Goal: Task Accomplishment & Management: Manage account settings

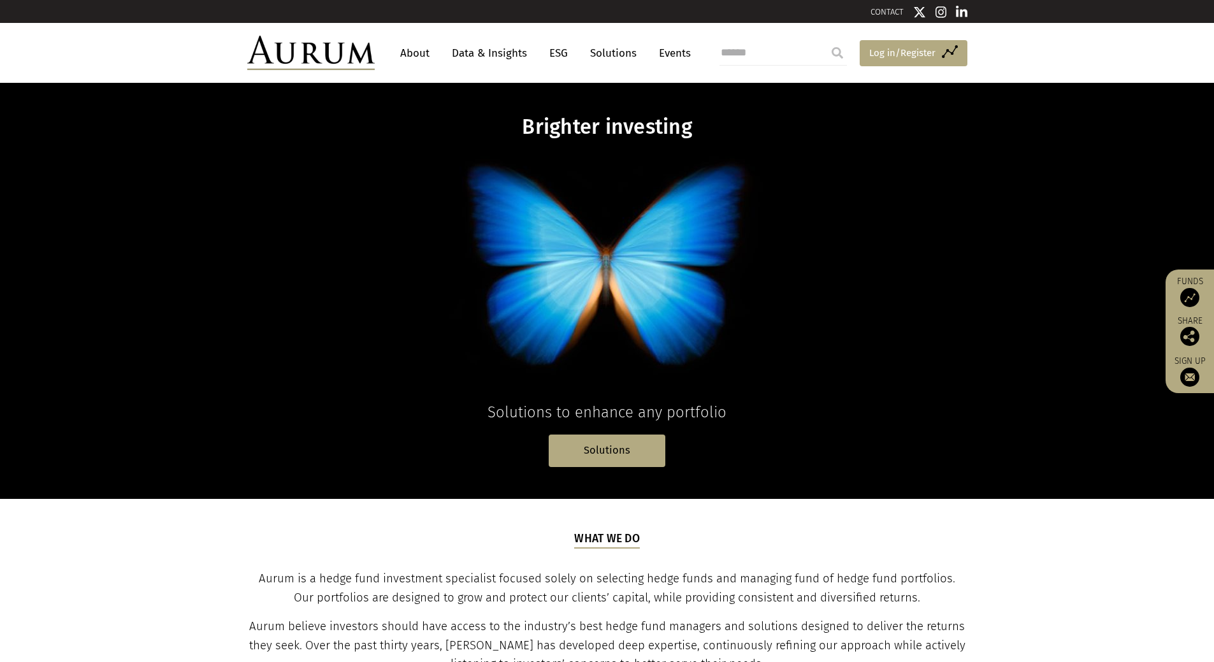
click at [919, 45] on span "Log in/Register" at bounding box center [902, 52] width 66 height 15
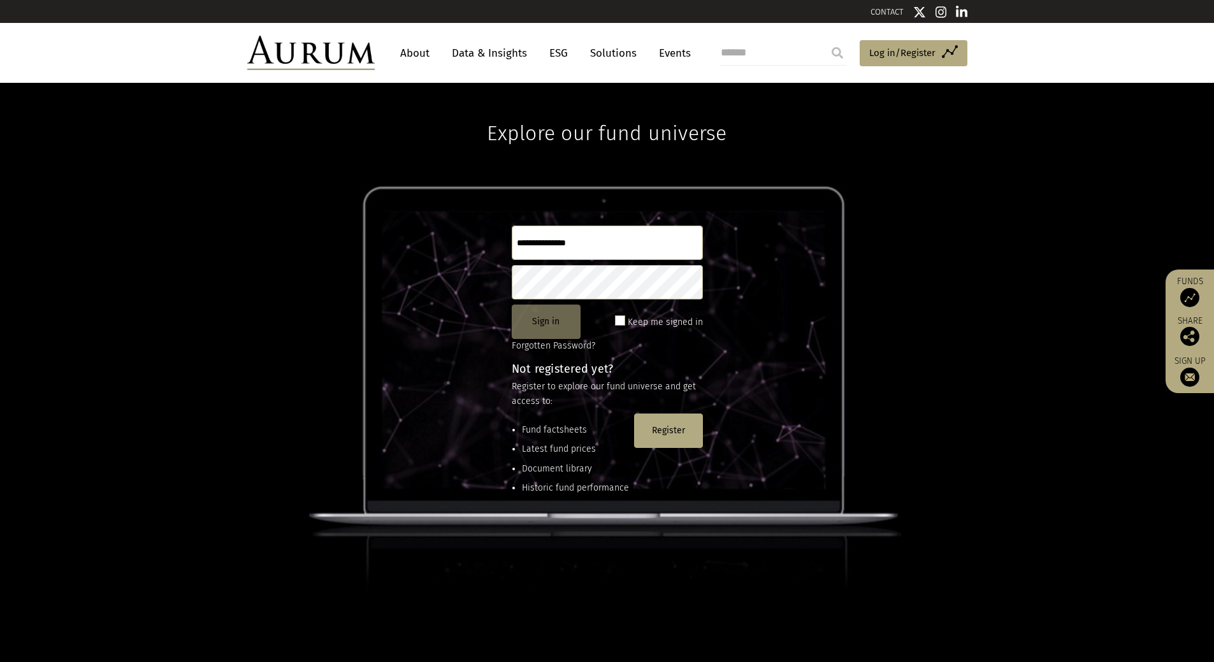
type input "**********"
click at [532, 319] on button "Sign in" at bounding box center [546, 322] width 69 height 34
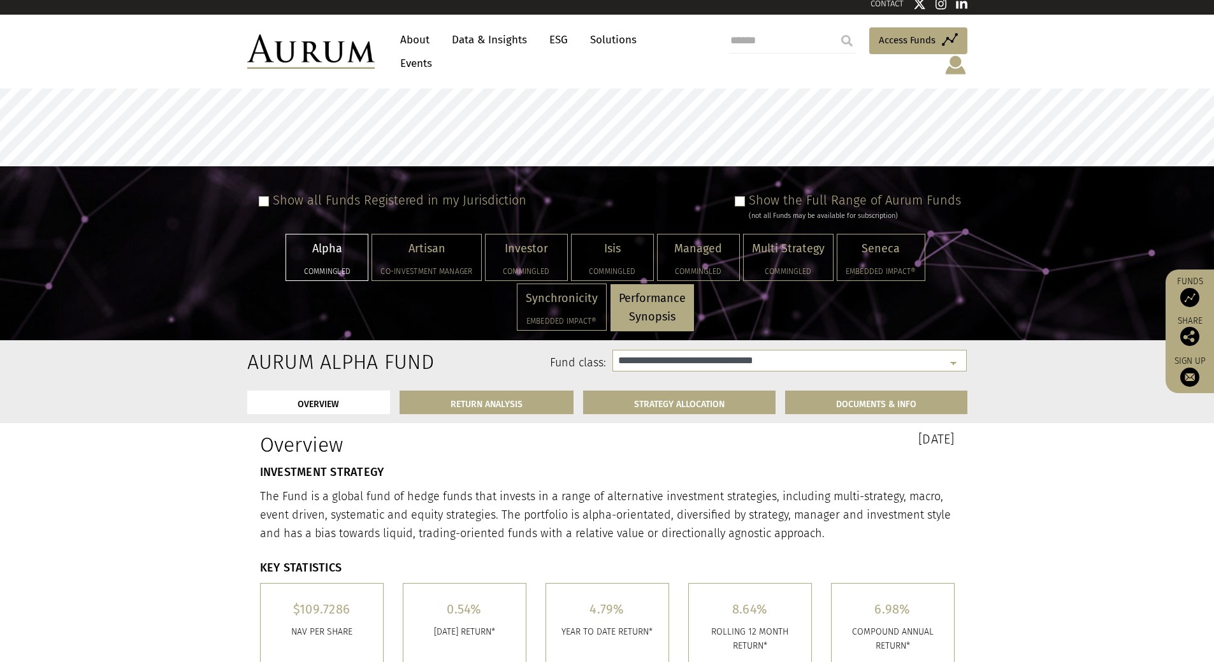
select select "**********"
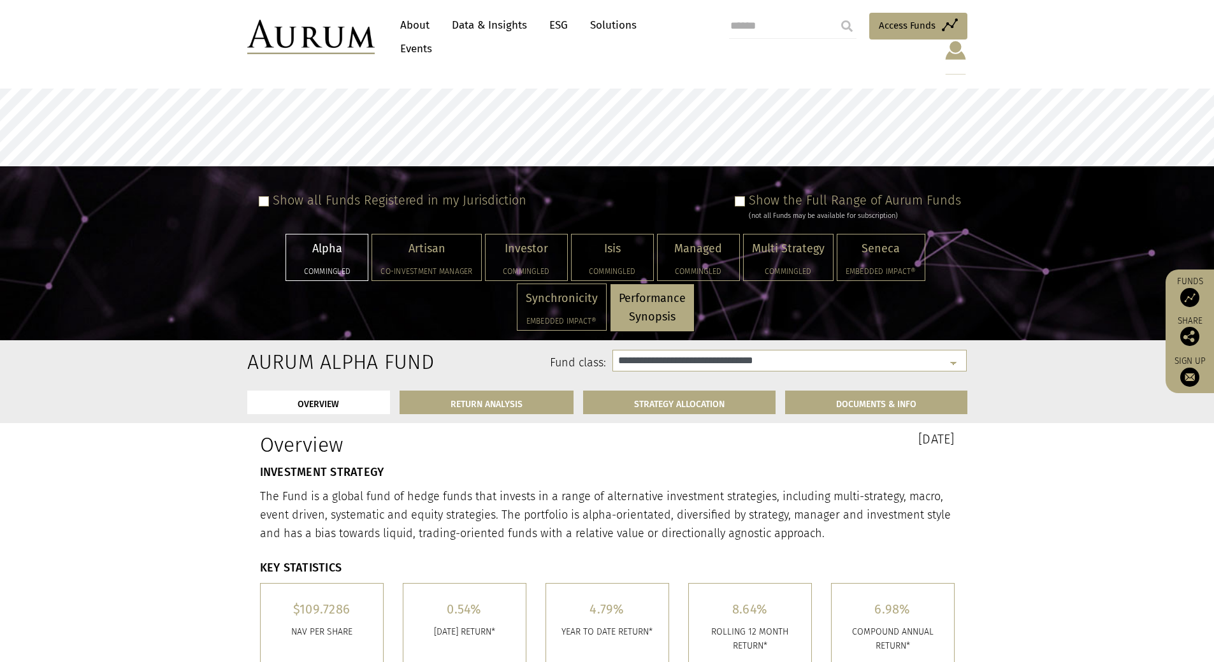
scroll to position [191, 0]
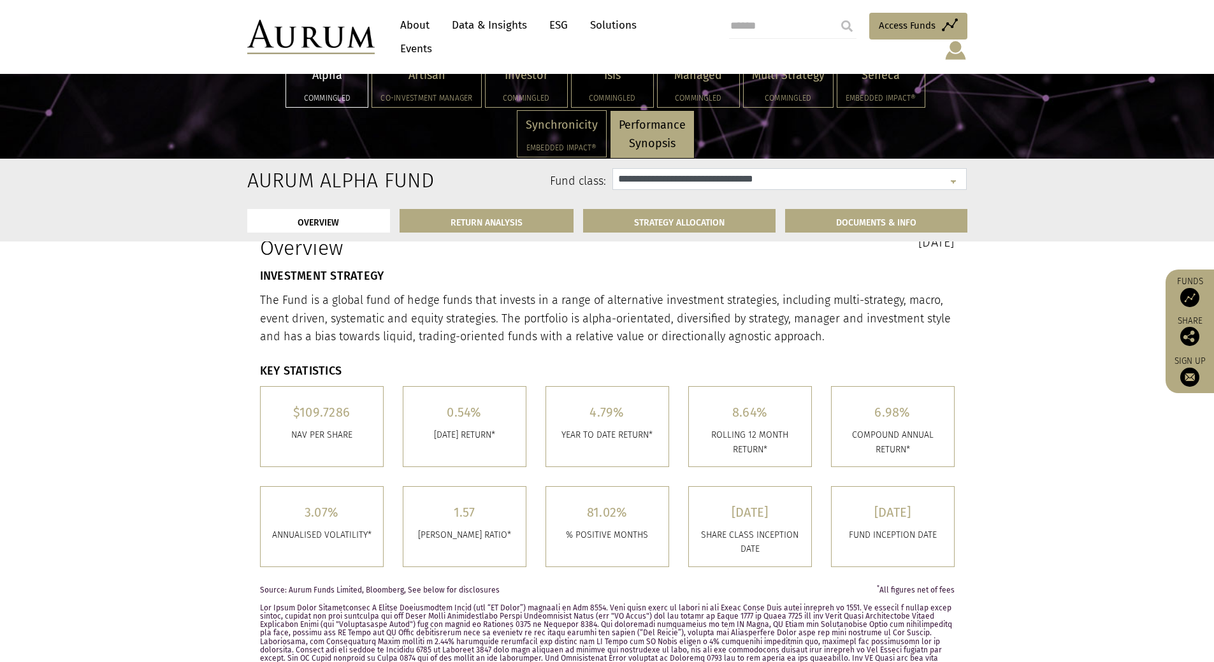
click at [726, 180] on select "**********" at bounding box center [789, 179] width 354 height 22
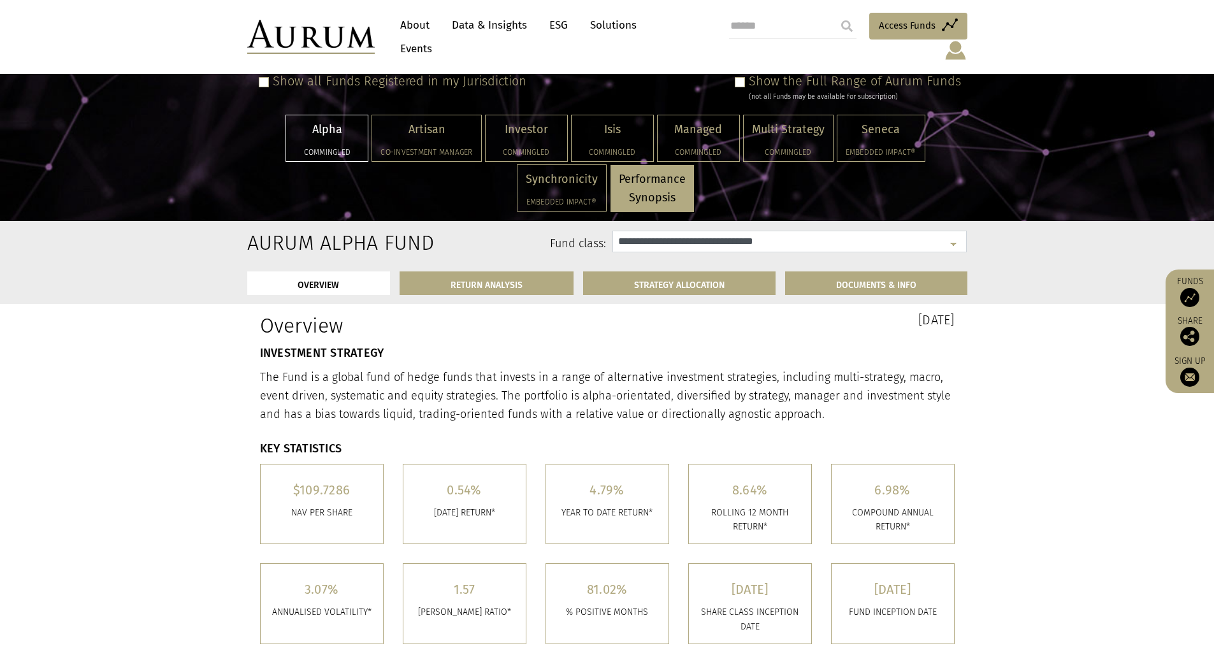
scroll to position [64, 0]
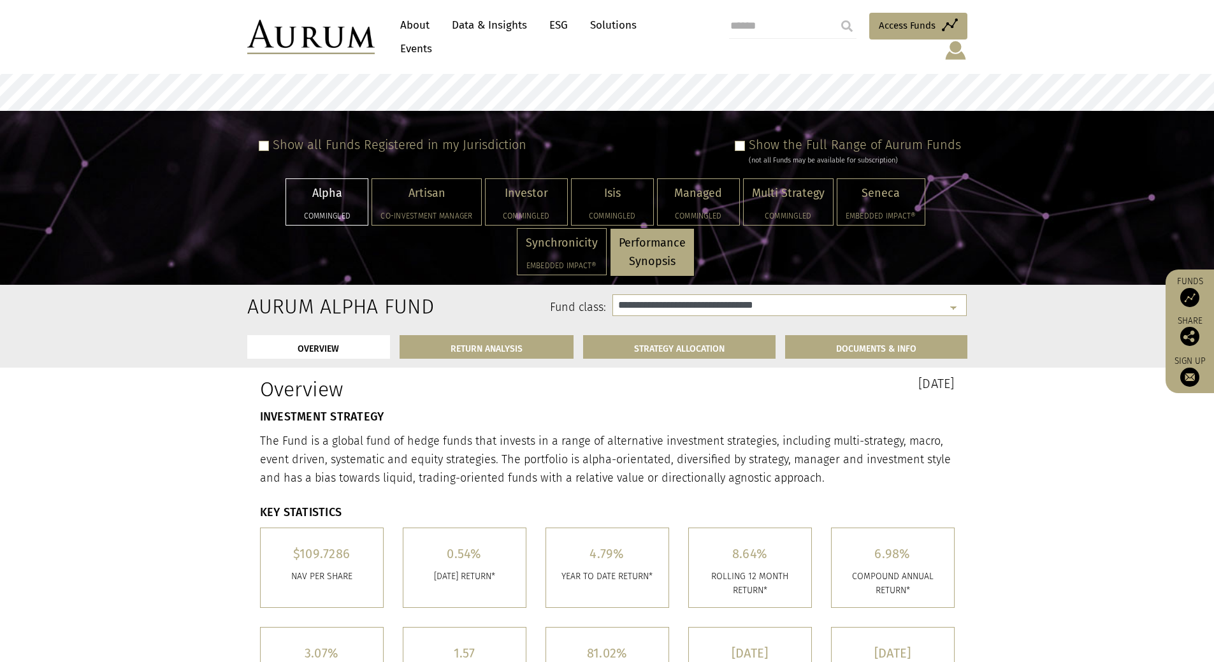
click at [745, 141] on span at bounding box center [740, 146] width 10 height 10
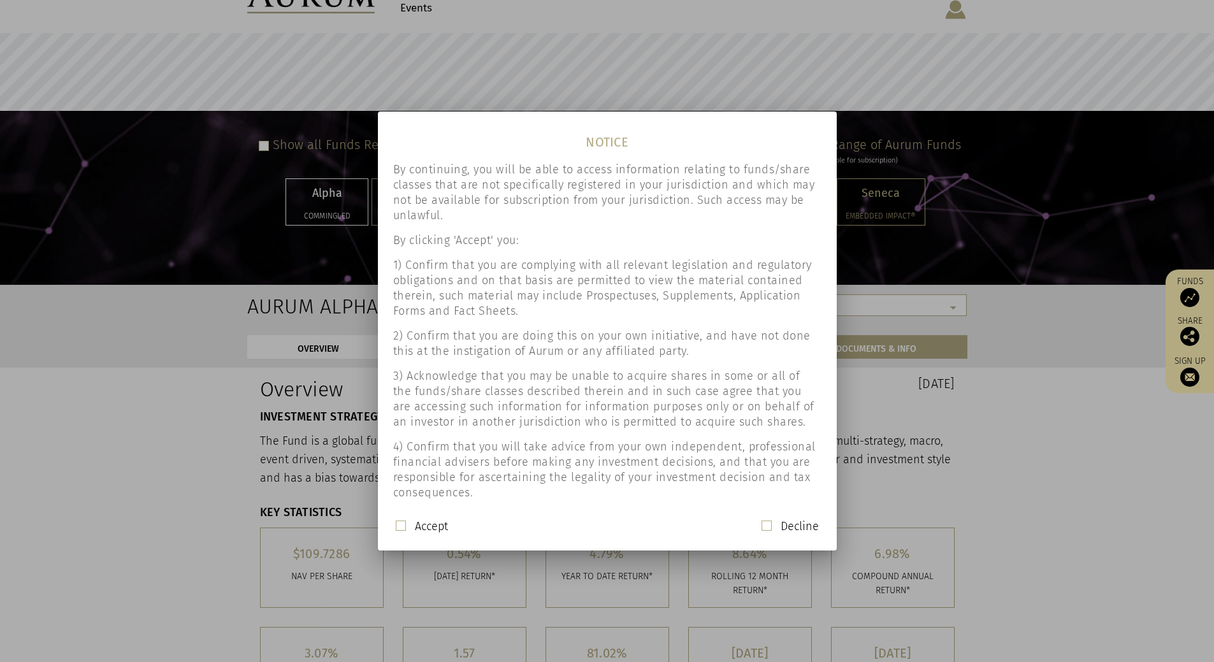
scroll to position [0, 0]
click at [403, 528] on span at bounding box center [401, 526] width 10 height 10
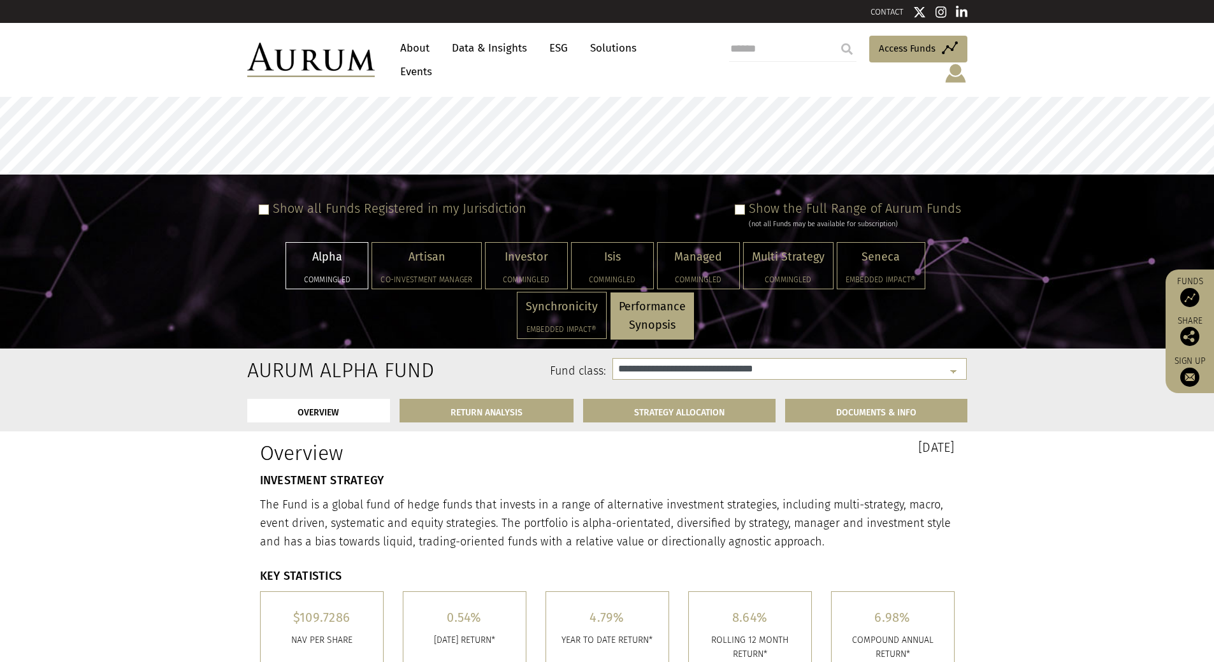
click at [261, 205] on span at bounding box center [264, 210] width 10 height 10
click at [741, 205] on span at bounding box center [740, 210] width 10 height 10
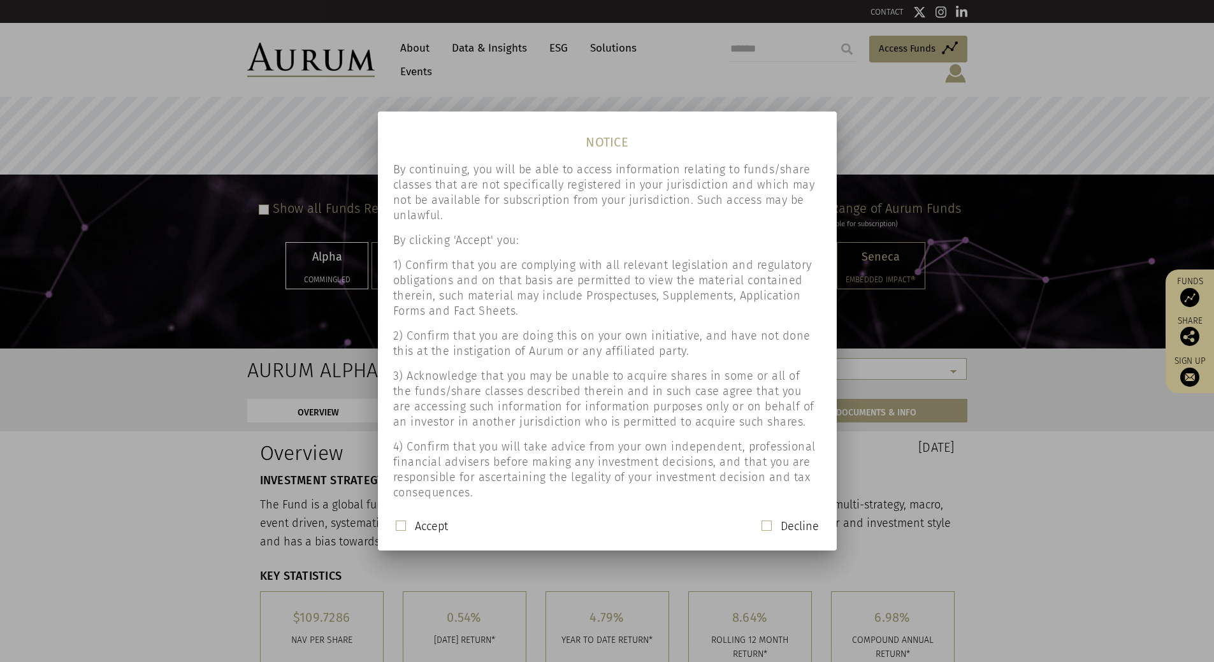
click at [396, 529] on span at bounding box center [401, 526] width 10 height 10
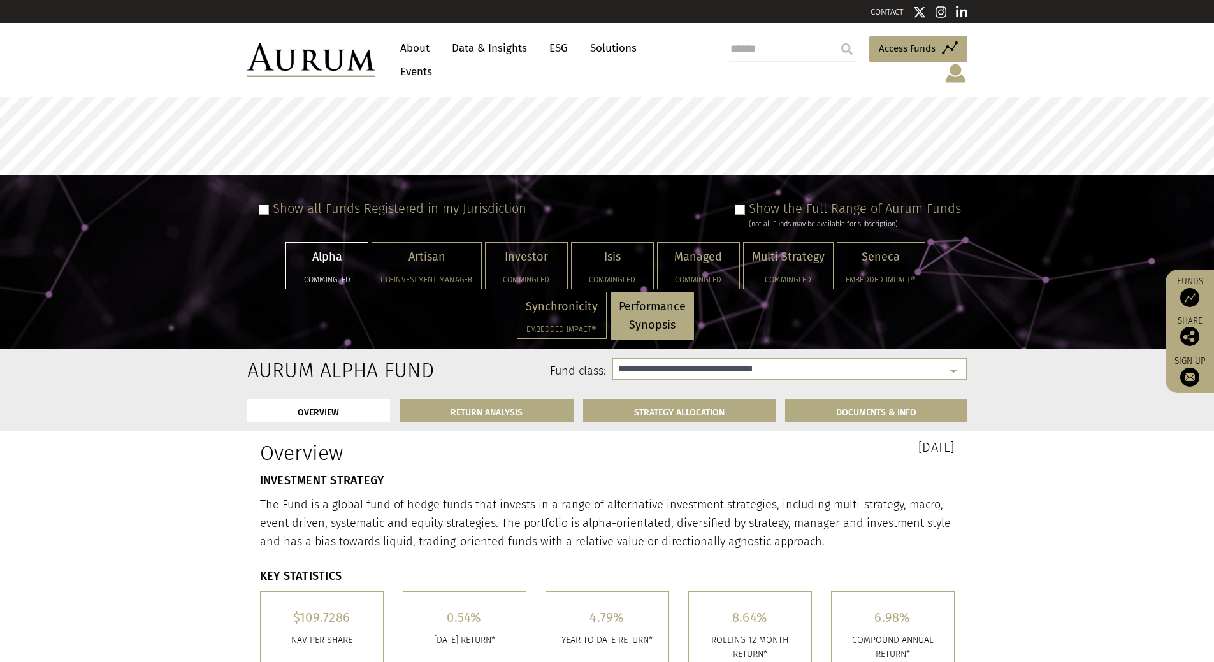
click at [749, 201] on div "Show the Full Range of Aurum Funds (not all Funds may be available for subscrip…" at bounding box center [845, 215] width 231 height 29
click at [741, 205] on span at bounding box center [740, 210] width 10 height 10
click at [761, 201] on label "Show the Full Range of Aurum Funds" at bounding box center [855, 208] width 212 height 15
click at [766, 219] on div "(not all Funds may be available for subscription)" at bounding box center [855, 224] width 212 height 11
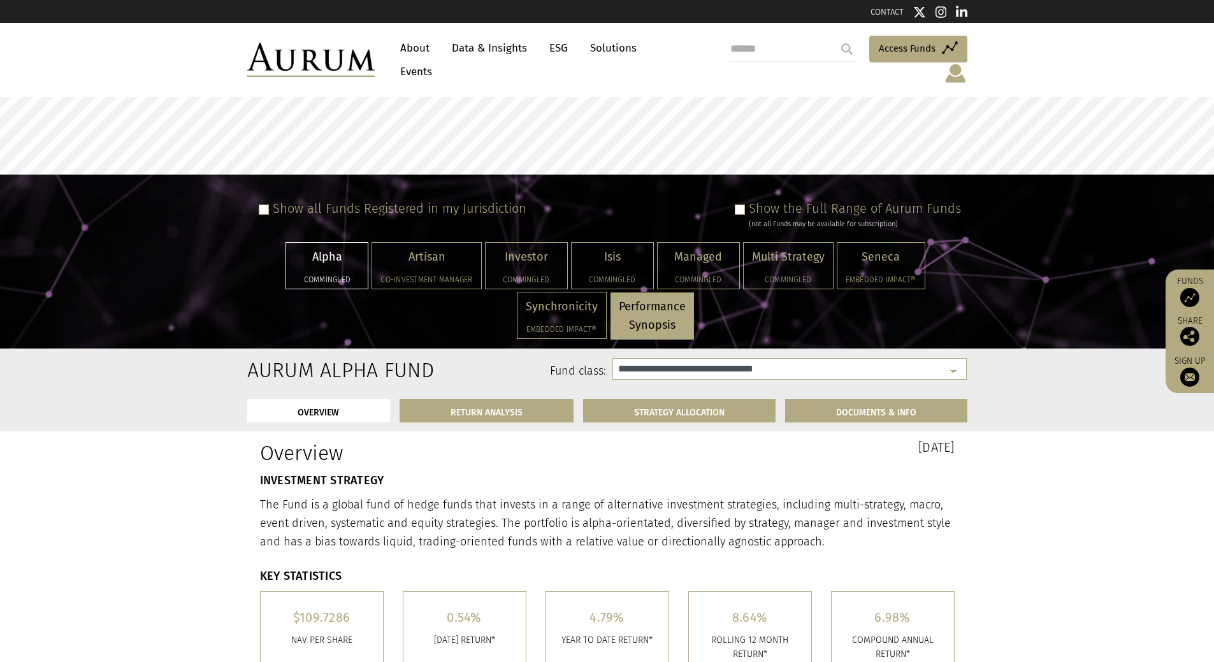
click at [745, 205] on span at bounding box center [740, 210] width 10 height 10
click at [795, 219] on div "(not all Funds may be available for subscription)" at bounding box center [855, 224] width 212 height 11
click at [269, 201] on div "Show all Funds Registered in my Jurisdiction" at bounding box center [390, 215] width 273 height 29
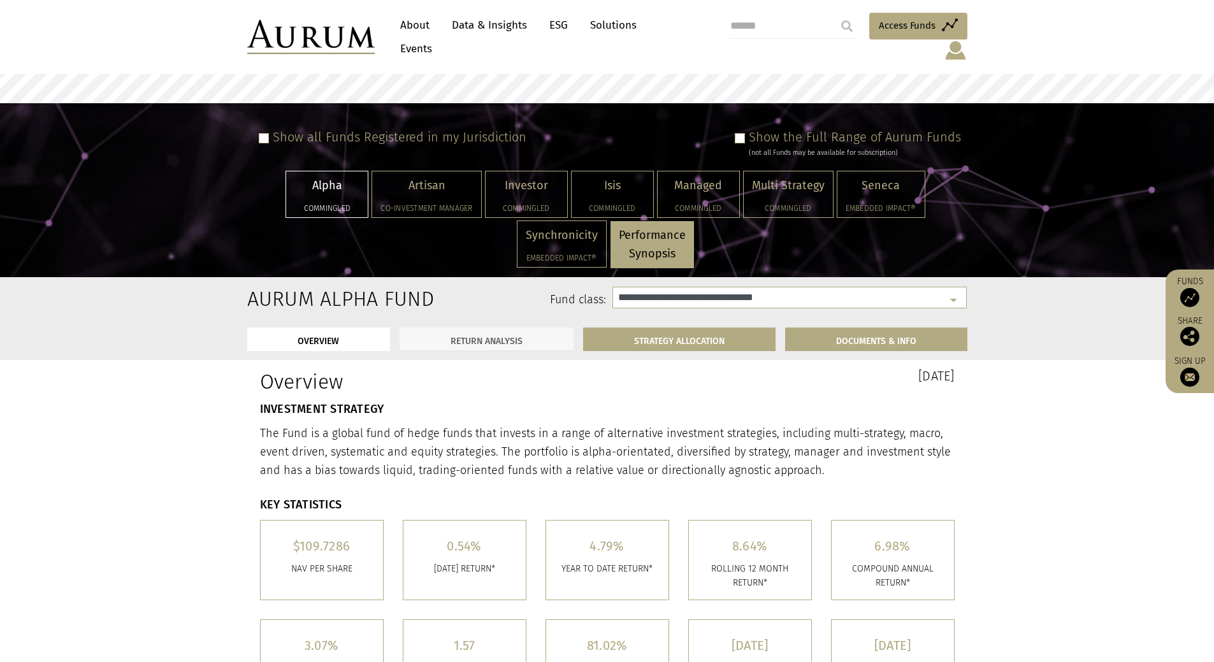
scroll to position [127, 0]
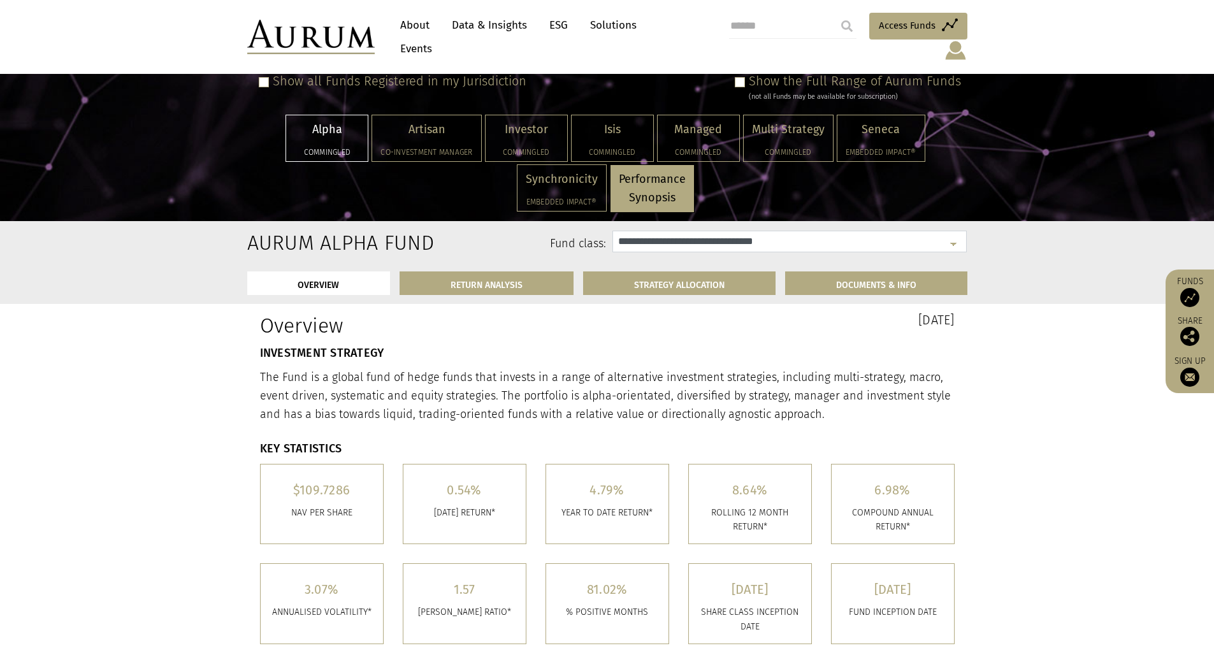
click at [651, 232] on select "**********" at bounding box center [789, 242] width 354 height 22
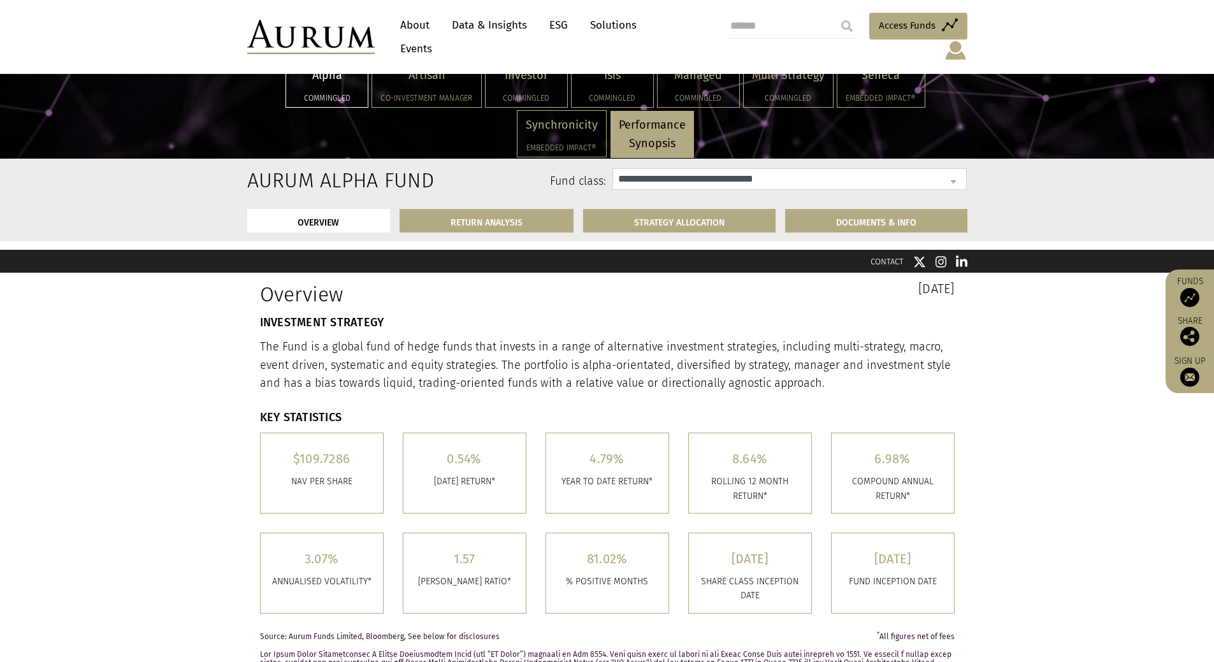
scroll to position [255, 0]
